Goal: Navigation & Orientation: Find specific page/section

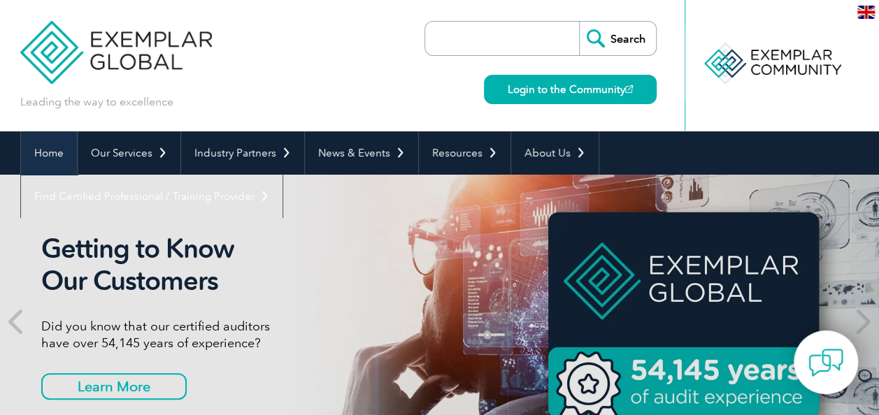
click at [56, 150] on link "Home" at bounding box center [49, 152] width 56 height 43
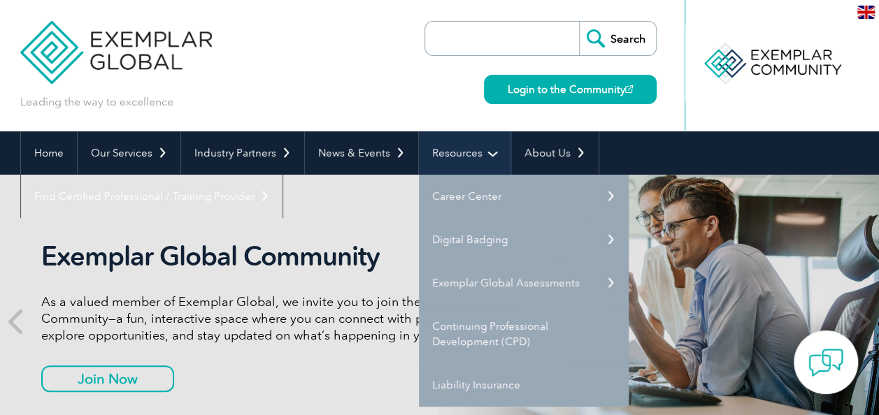
click at [459, 155] on link "Resources" at bounding box center [465, 152] width 92 height 43
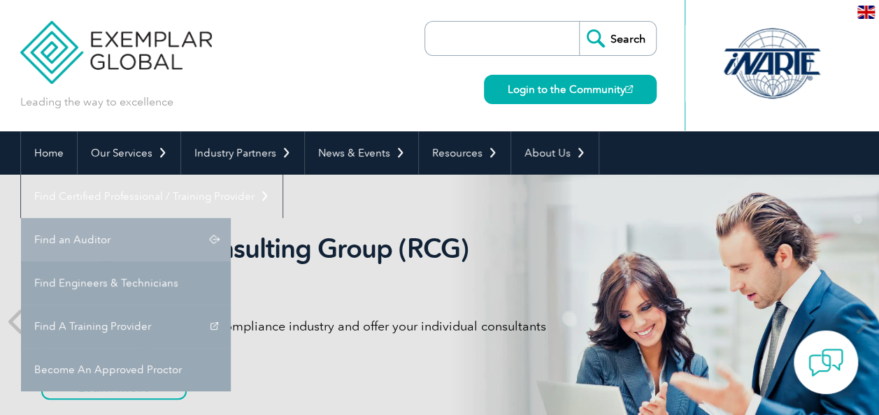
click at [231, 218] on link "Find an Auditor" at bounding box center [126, 239] width 210 height 43
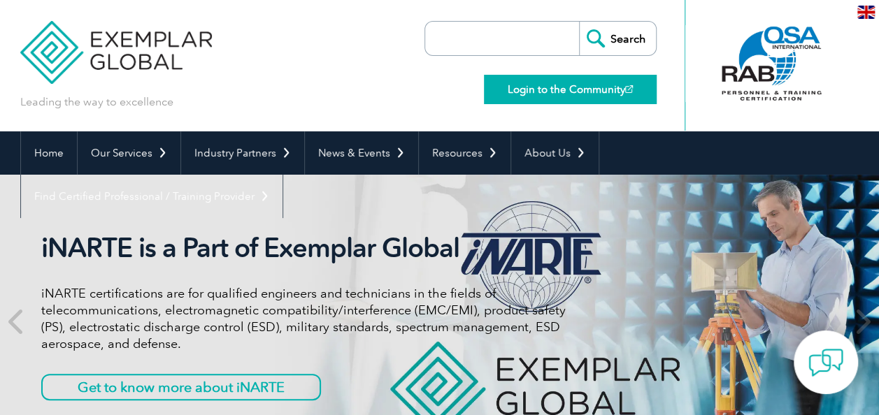
click at [540, 87] on link "Login to the Community" at bounding box center [570, 89] width 173 height 29
